Goal: Transaction & Acquisition: Purchase product/service

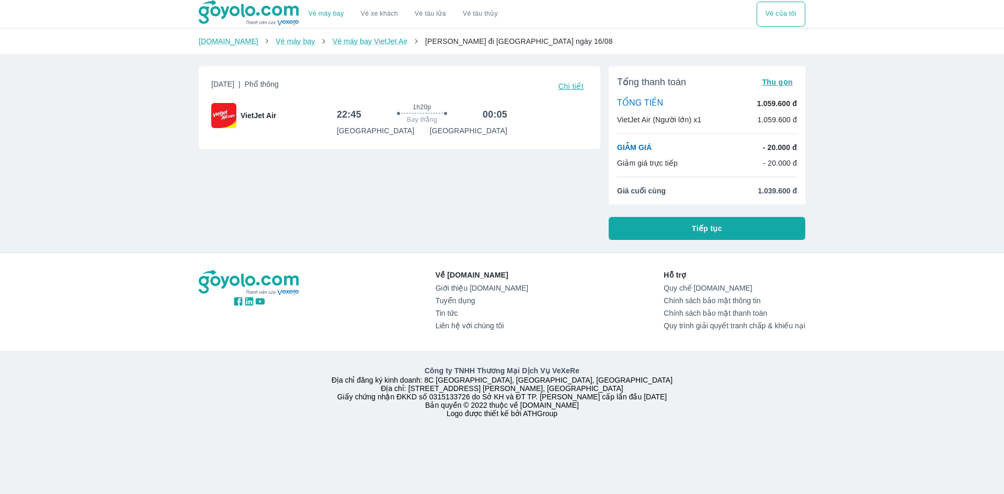
click at [675, 223] on button "Tiếp tục" at bounding box center [706, 228] width 197 height 23
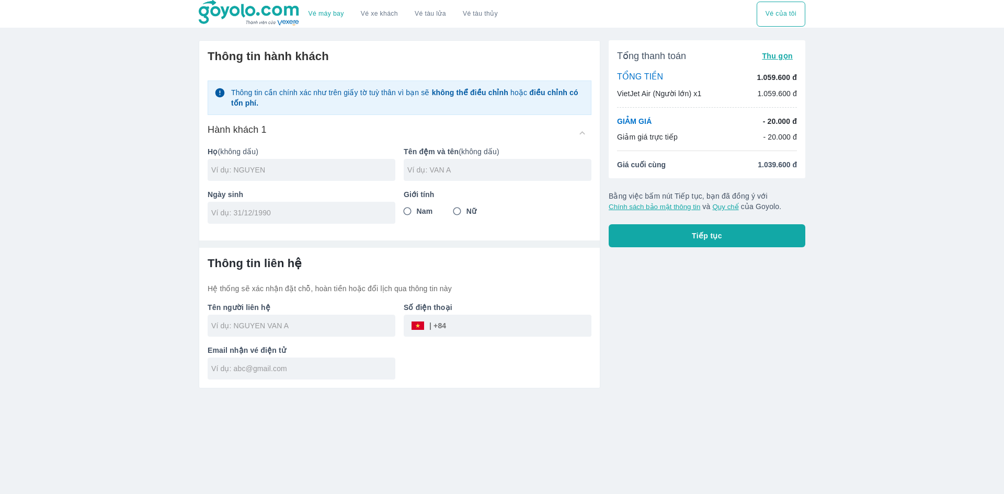
click at [685, 234] on button "Tiếp tục" at bounding box center [706, 235] width 197 height 23
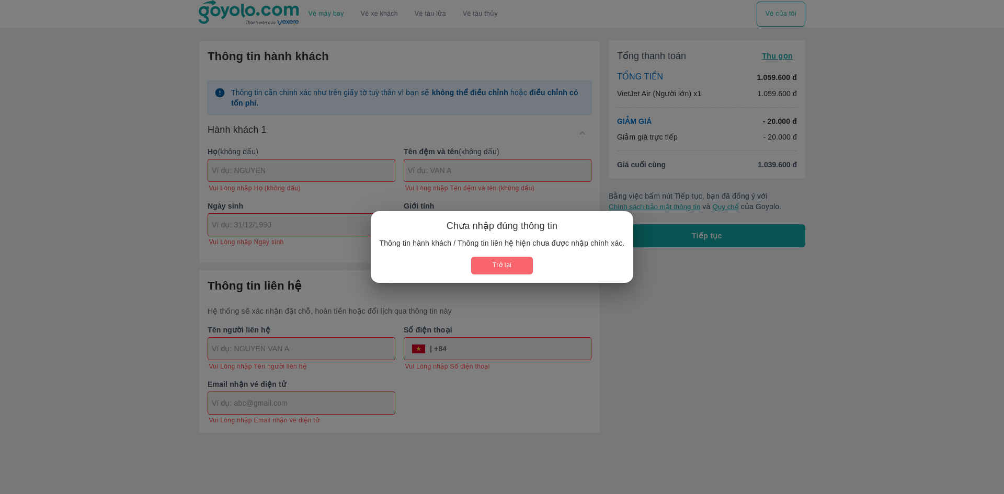
click at [506, 265] on button "Trở lại" at bounding box center [501, 265] width 61 height 17
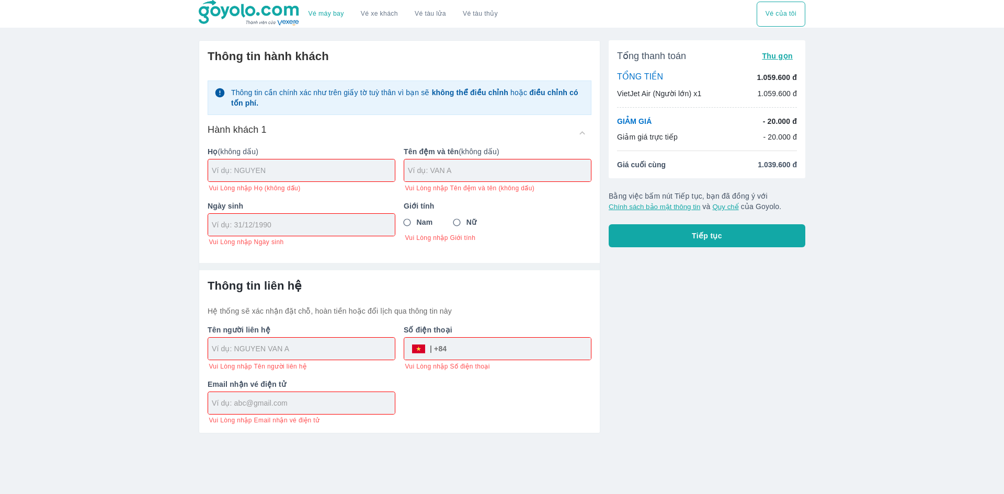
click at [289, 175] on input "text" at bounding box center [303, 170] width 183 height 10
type input "[PERSON_NAME]"
click at [423, 177] on div at bounding box center [497, 170] width 187 height 22
click at [423, 177] on div "THI YE" at bounding box center [497, 170] width 187 height 22
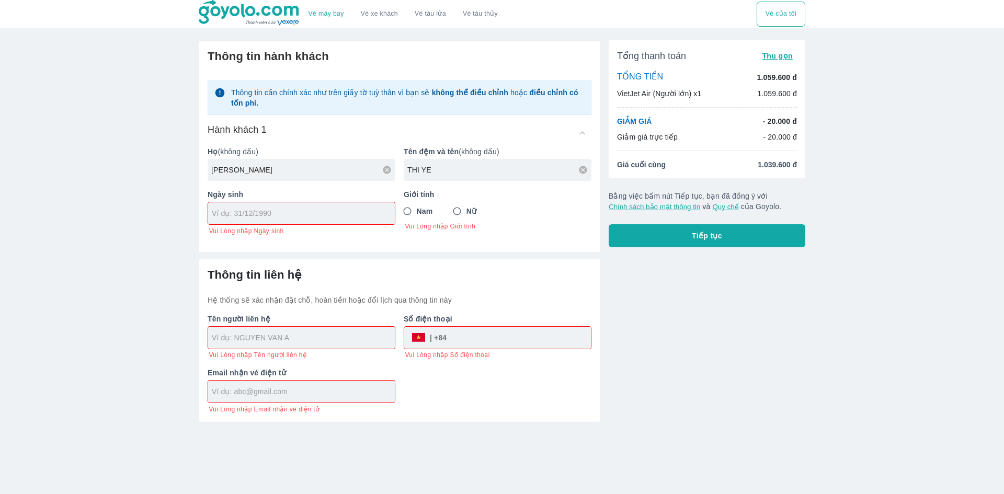
click at [435, 175] on input "THI YE" at bounding box center [499, 170] width 184 height 10
type input "THI YEN NHI"
click at [354, 210] on input "tel" at bounding box center [298, 213] width 173 height 10
click at [354, 210] on input "09/00/9200" at bounding box center [298, 213] width 173 height 10
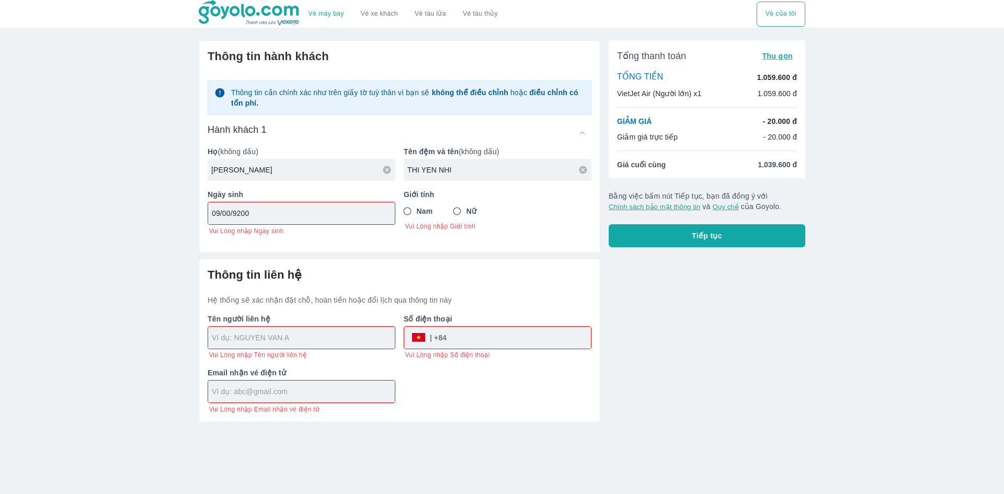
click at [354, 210] on input "09/00/9200" at bounding box center [298, 213] width 173 height 10
click at [91, 274] on div "Vé máy bay Vé xe khách Vé tàu lửa Vé tàu thủy Vé của tôi Thông tin hành khách T…" at bounding box center [502, 247] width 1004 height 494
click at [170, 241] on div "Vé máy bay Vé xe khách Vé tàu lửa Vé tàu thủy Vé của tôi Thông tin hành khách T…" at bounding box center [502, 247] width 1004 height 494
click at [233, 216] on input "09/00/9200" at bounding box center [298, 213] width 173 height 10
click at [237, 216] on input "09/04/9200" at bounding box center [298, 213] width 173 height 10
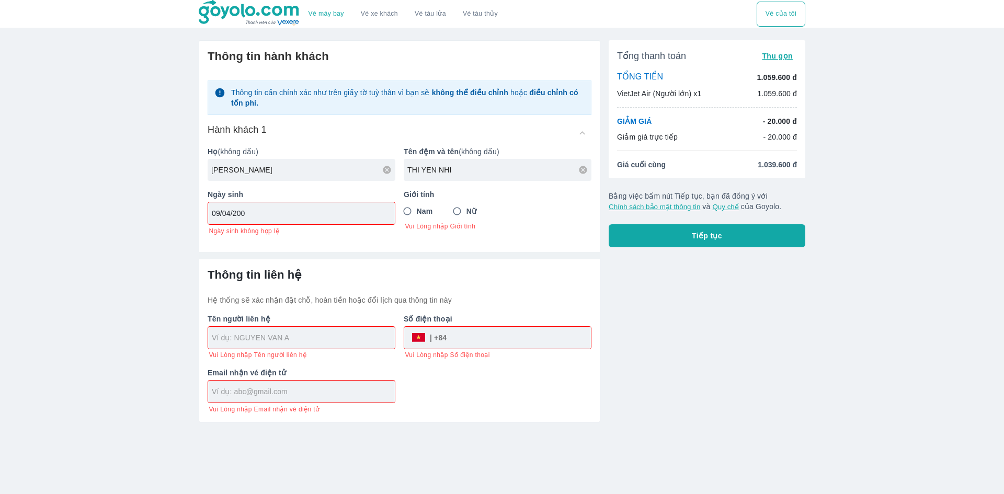
click at [252, 214] on input "09/04/200" at bounding box center [298, 213] width 173 height 10
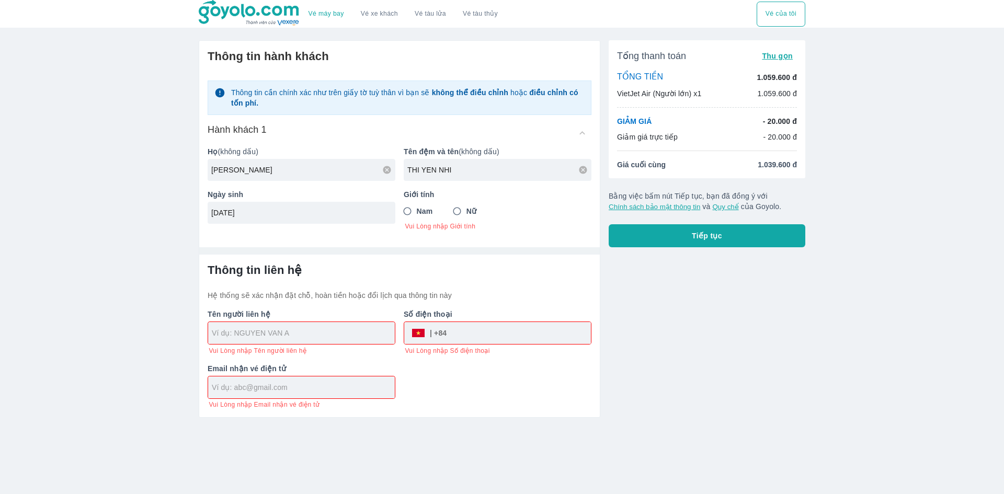
type input "[DATE]"
click at [458, 212] on input "Nữ" at bounding box center [456, 211] width 19 height 19
radio input "true"
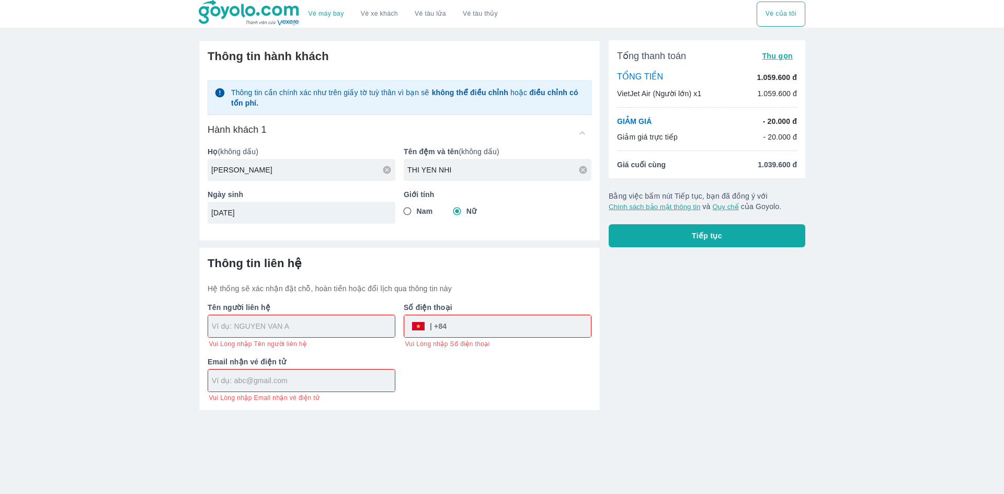
click at [312, 329] on input "text" at bounding box center [303, 326] width 183 height 10
type input "[PERSON_NAME]"
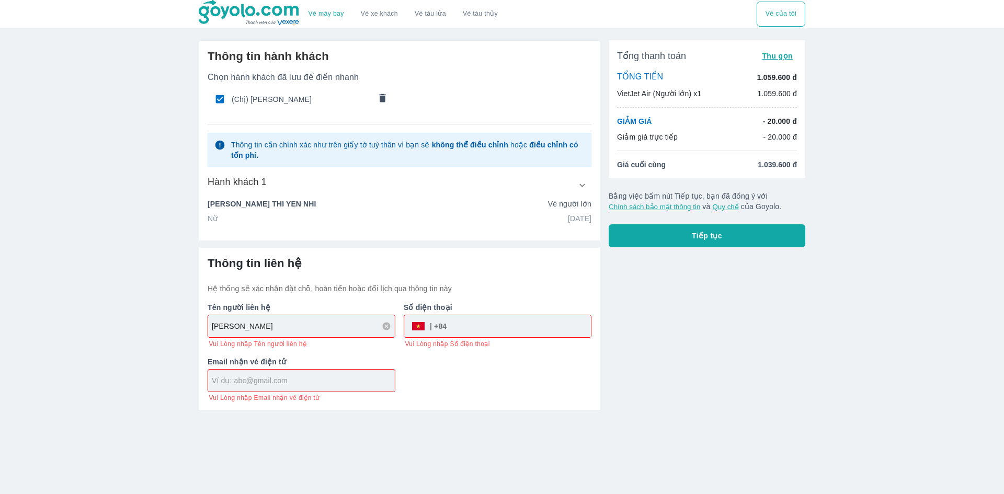
click at [476, 350] on div "Tên người liên hệ [PERSON_NAME] Vui Lòng nhập Tên người liên hệ Số điện thoại ​…" at bounding box center [395, 348] width 392 height 108
click at [484, 325] on input "tel" at bounding box center [518, 326] width 144 height 25
click at [462, 331] on input "0452698713" at bounding box center [518, 326] width 144 height 25
type input "0952698713"
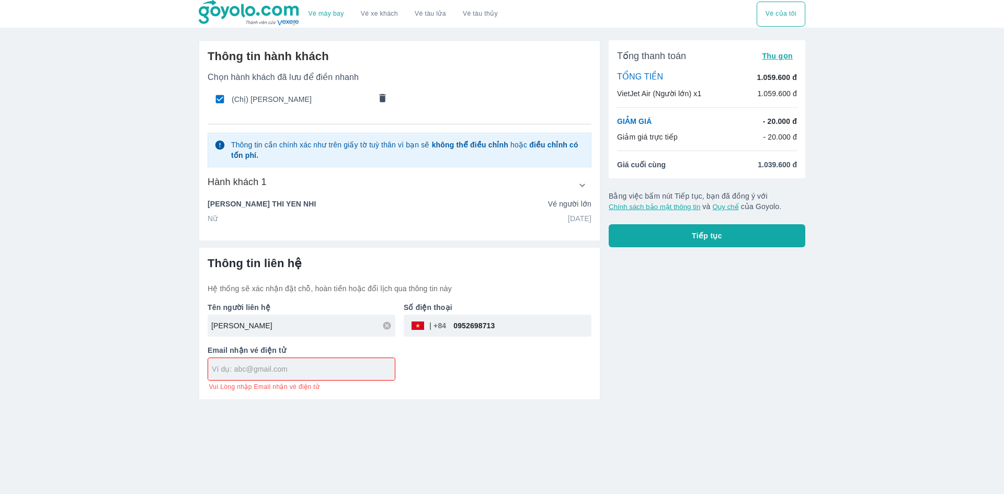
click at [271, 390] on div "Email nhận vé điện tử Vui Lòng nhập Email nhận vé điện tử" at bounding box center [297, 364] width 196 height 54
click at [244, 362] on div at bounding box center [301, 369] width 187 height 22
click at [301, 454] on div "Vé máy bay Vé xe khách Vé tàu lửa Vé tàu thủy Vé của tôi Thông tin hành khách C…" at bounding box center [502, 247] width 1004 height 494
click at [309, 365] on input "n" at bounding box center [303, 369] width 183 height 10
click at [309, 365] on input "nnguye" at bounding box center [303, 369] width 183 height 10
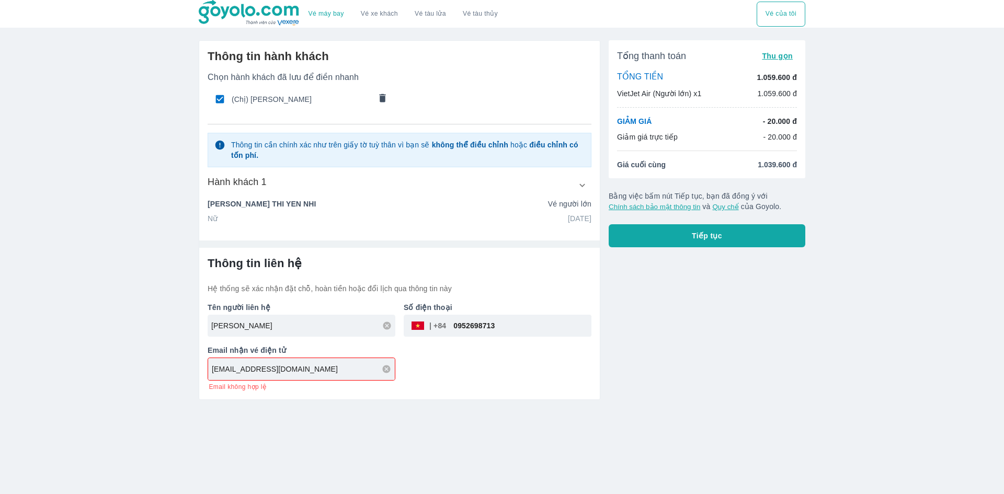
type input "[EMAIL_ADDRESS][DOMAIN_NAME]"
click at [656, 230] on button "Tiếp tục" at bounding box center [706, 235] width 197 height 23
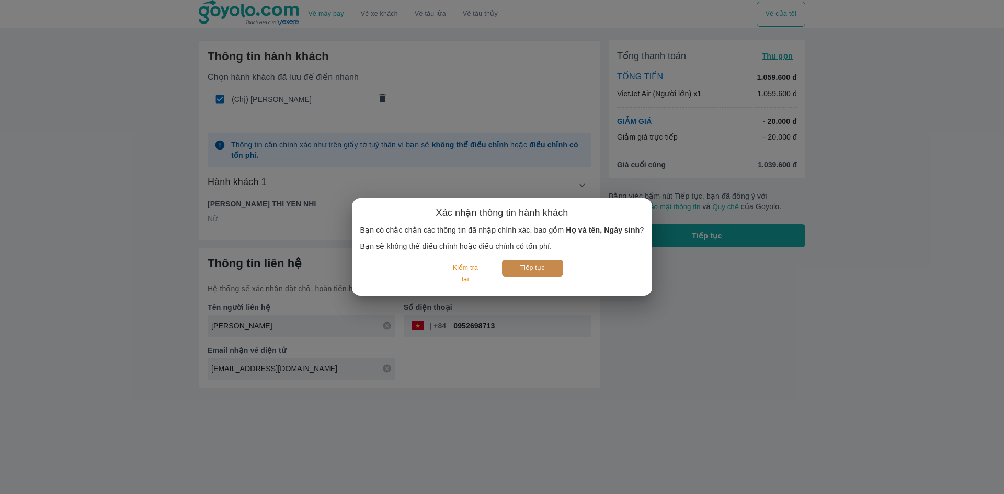
click at [512, 265] on button "Tiếp tục" at bounding box center [532, 268] width 61 height 16
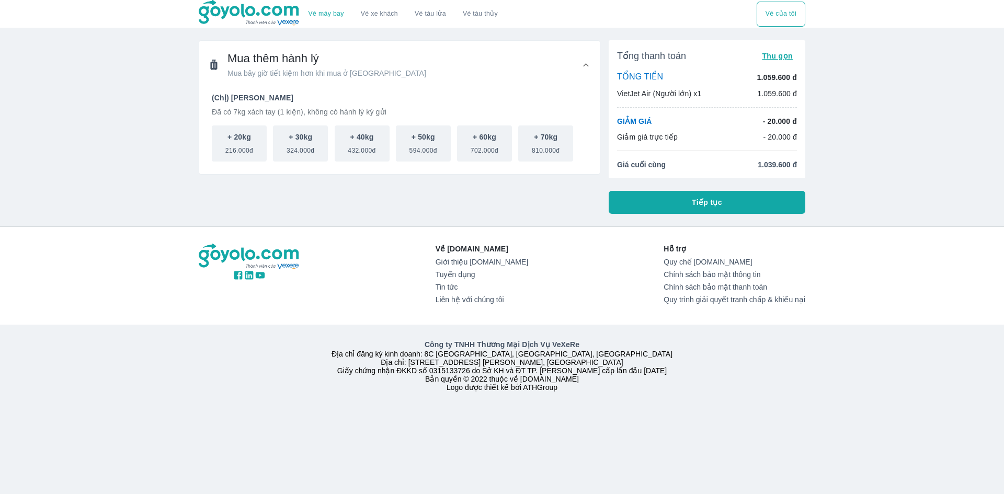
click at [767, 204] on button "Tiếp tục" at bounding box center [706, 202] width 197 height 23
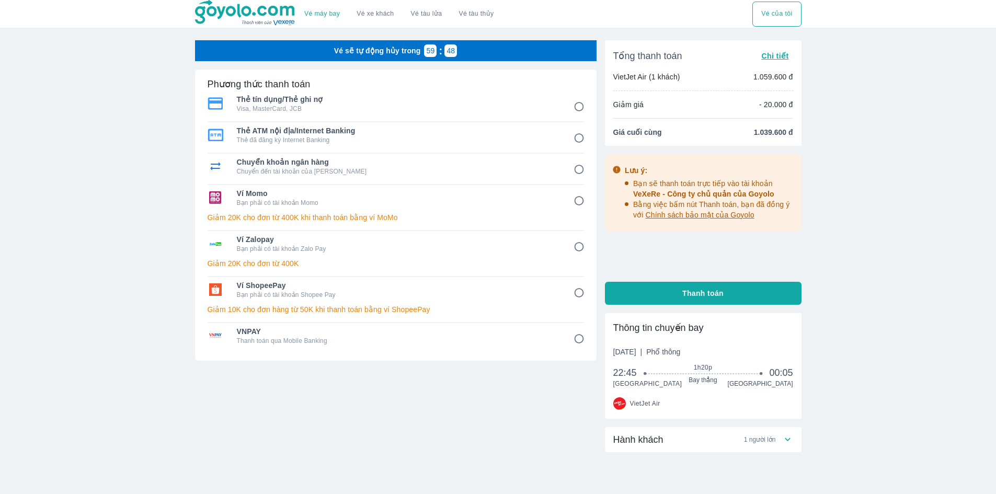
click at [463, 253] on p "Bạn phải có tài khoản Zalo Pay" at bounding box center [398, 249] width 322 height 8
radio input "true"
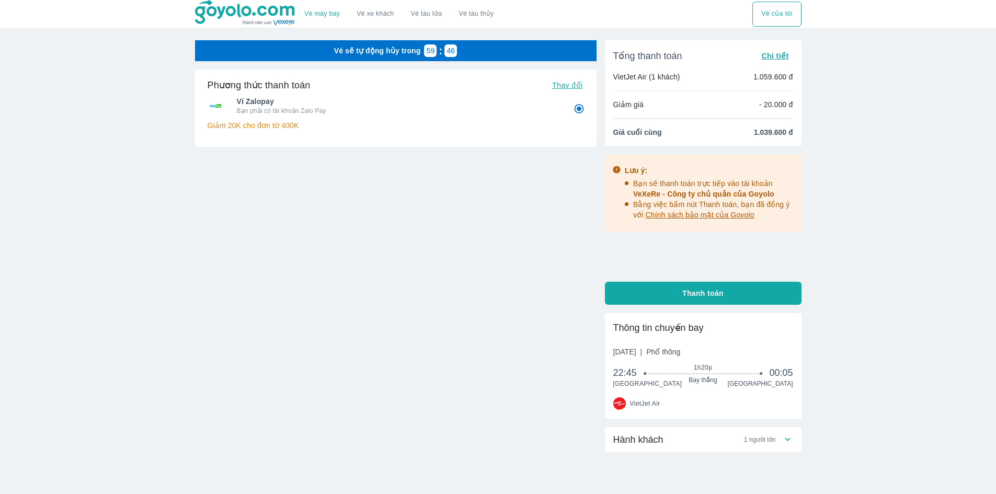
click at [722, 289] on span "Thanh toán" at bounding box center [702, 293] width 41 height 10
radio input "false"
